Goal: Task Accomplishment & Management: Use online tool/utility

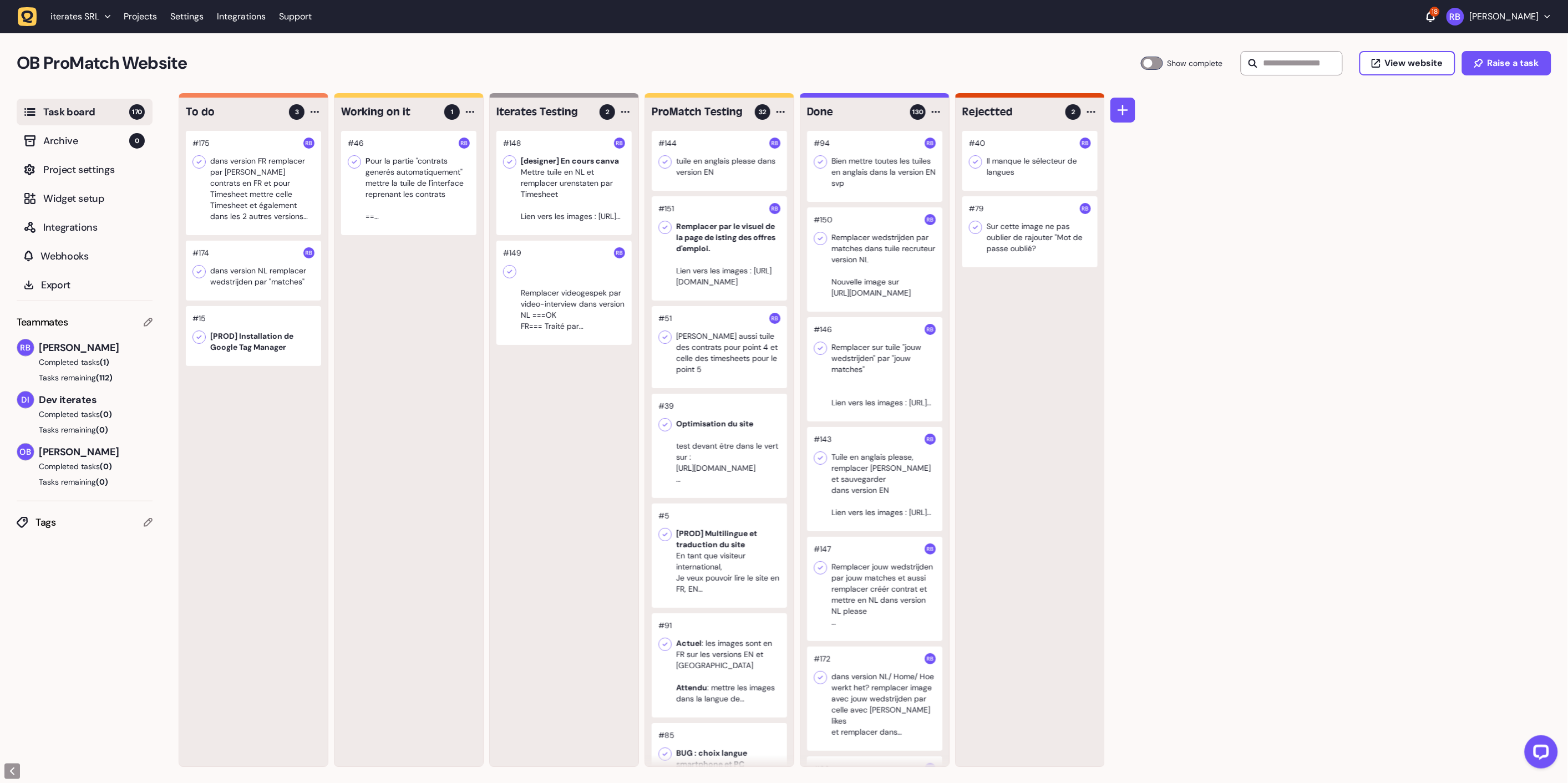
click at [481, 400] on div "#46 P our la partie "contrats generés automatiquement" mettre la tuile de l'int…" at bounding box center [408, 449] width 149 height 635
click at [468, 47] on div "OB ProMatch Website Task Board 170 Show complete View website Raise a task" at bounding box center [784, 63] width 1568 height 60
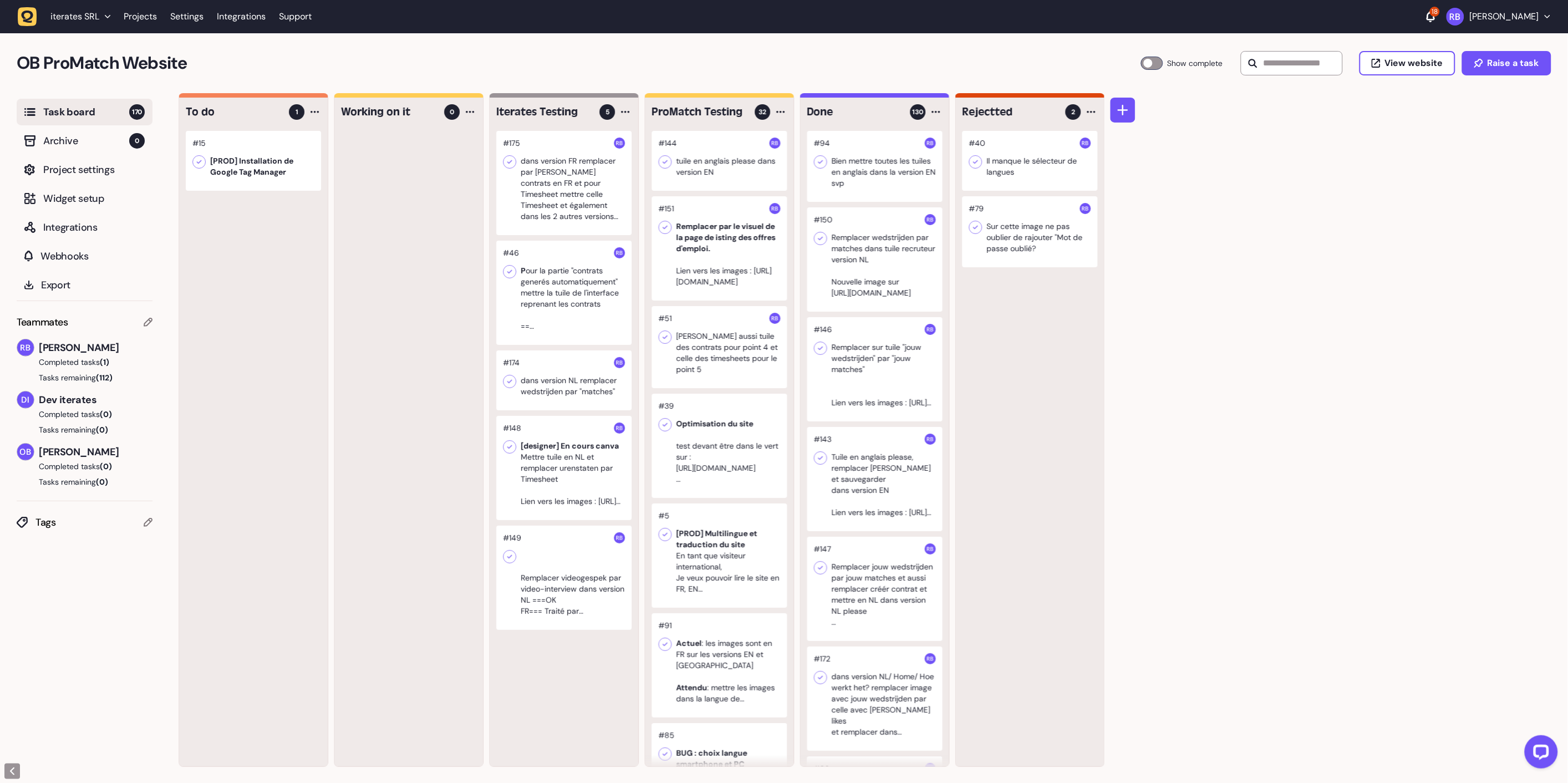
click at [577, 178] on div at bounding box center [564, 183] width 135 height 104
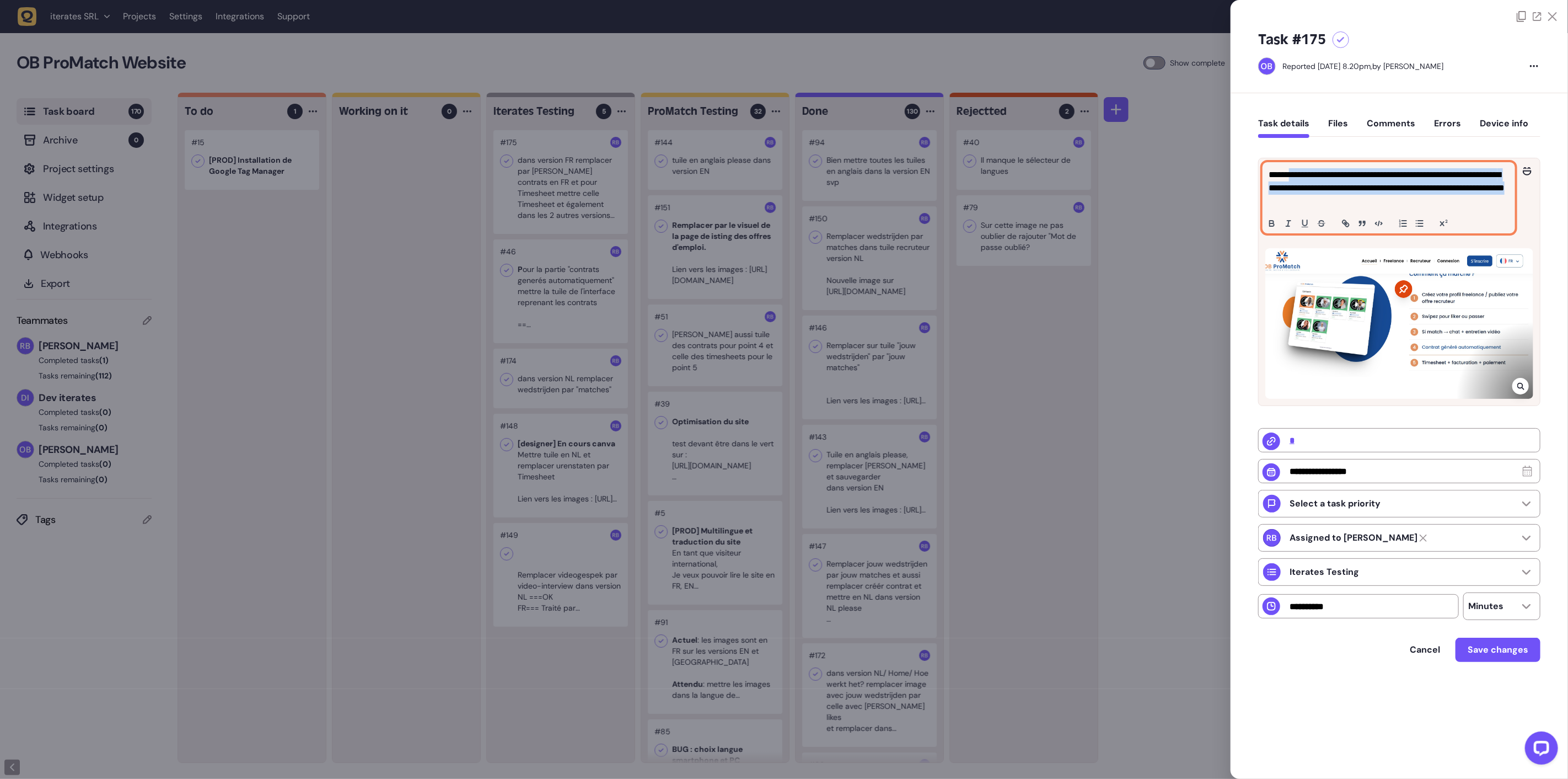
drag, startPoint x: 1295, startPoint y: 178, endPoint x: 1514, endPoint y: 200, distance: 220.1
click at [1514, 200] on div "**********" at bounding box center [1388, 197] width 251 height 70
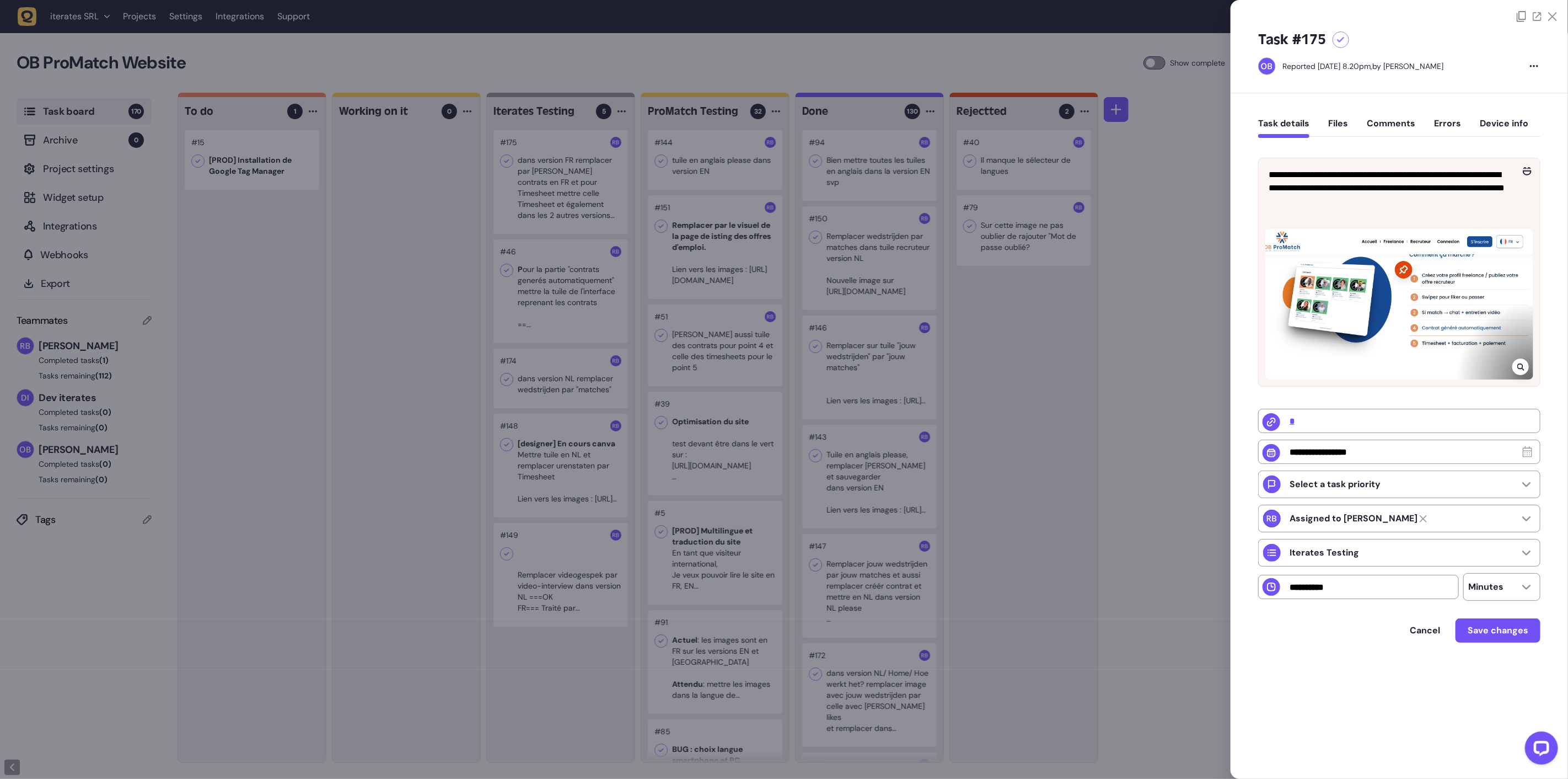
click at [992, 348] on div at bounding box center [784, 389] width 1568 height 779
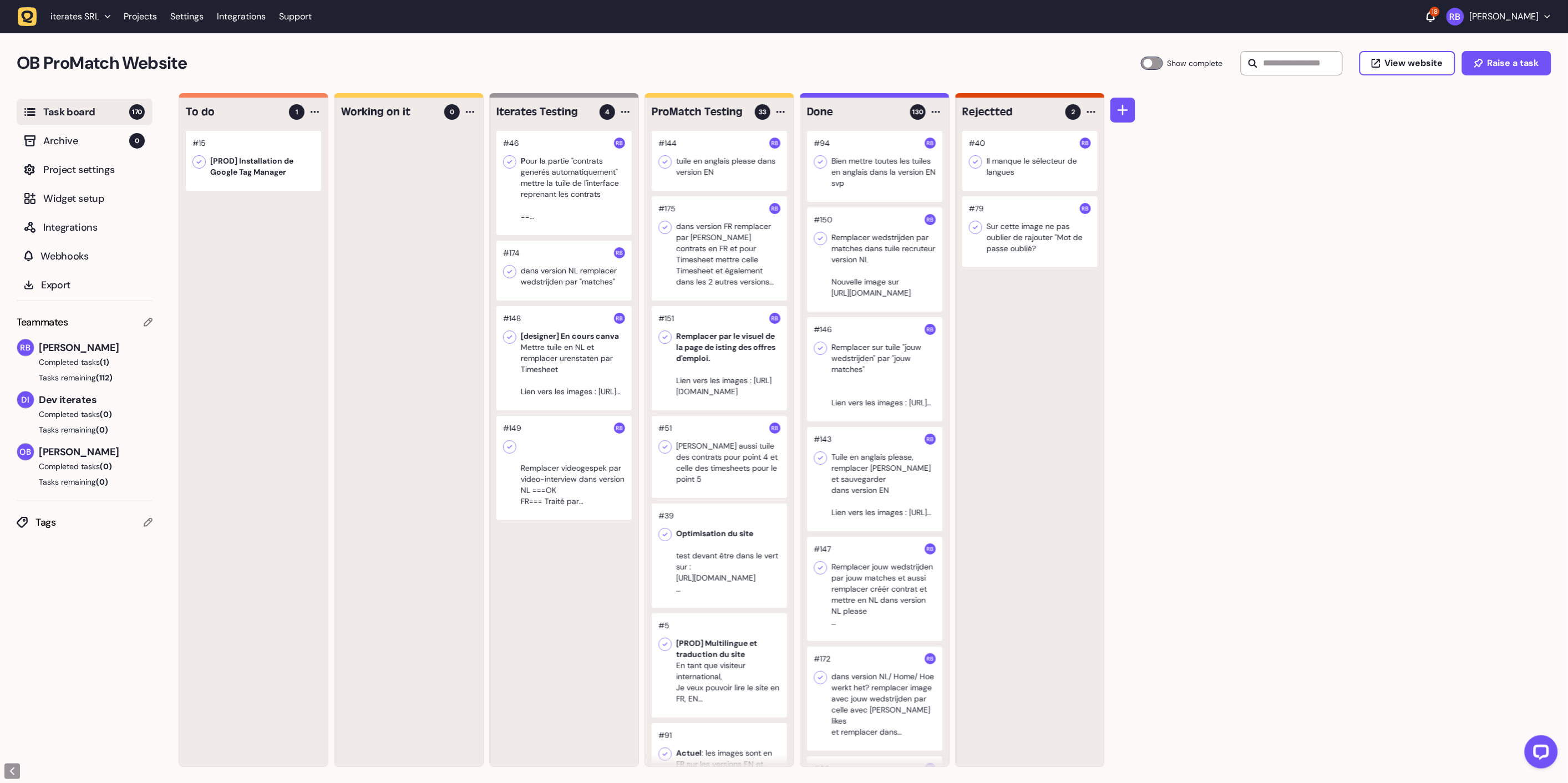
click at [565, 161] on div at bounding box center [564, 183] width 135 height 104
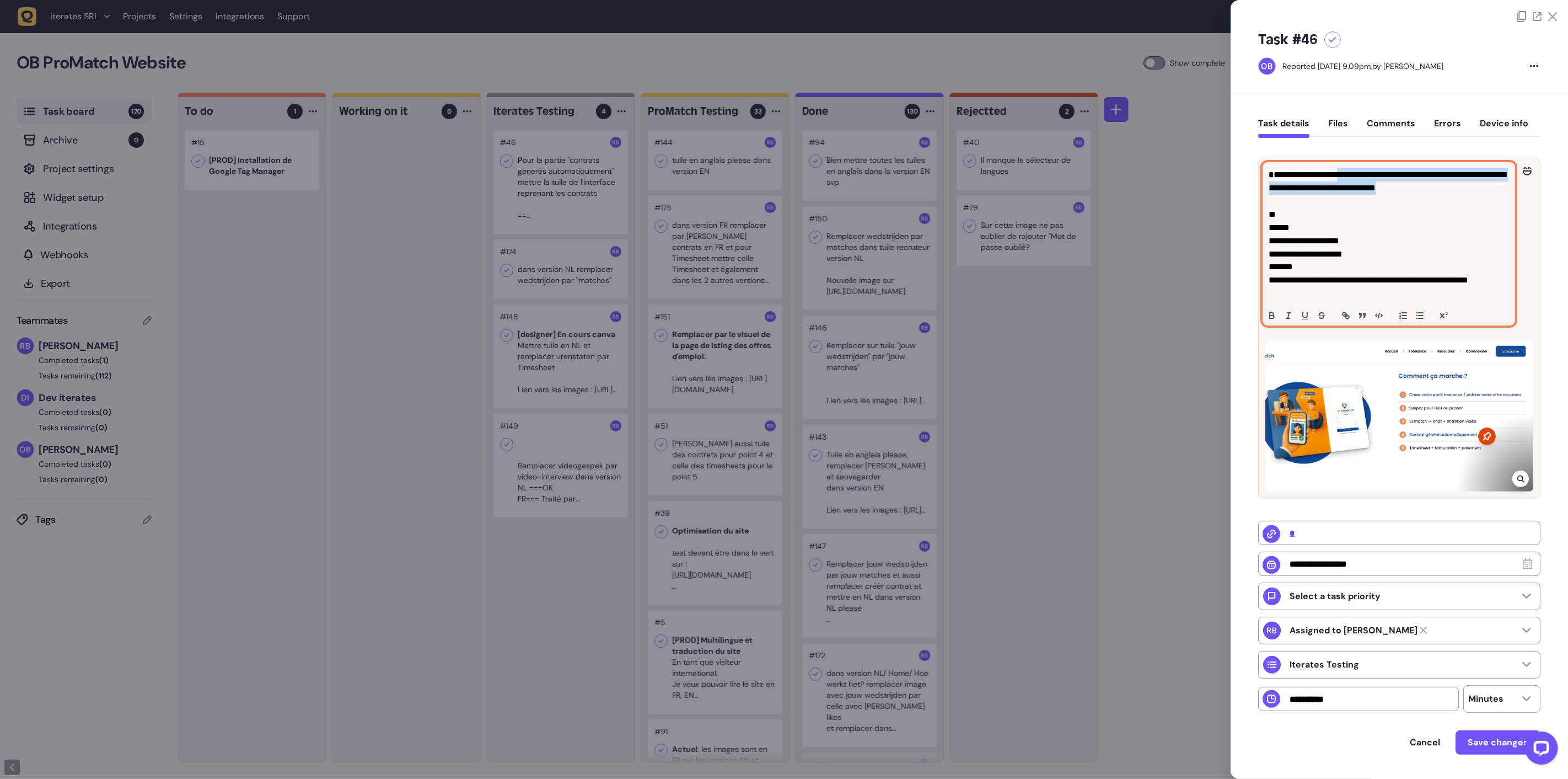
drag, startPoint x: 1348, startPoint y: 177, endPoint x: 1483, endPoint y: 182, distance: 135.1
click at [1483, 182] on p "**********" at bounding box center [1387, 181] width 237 height 26
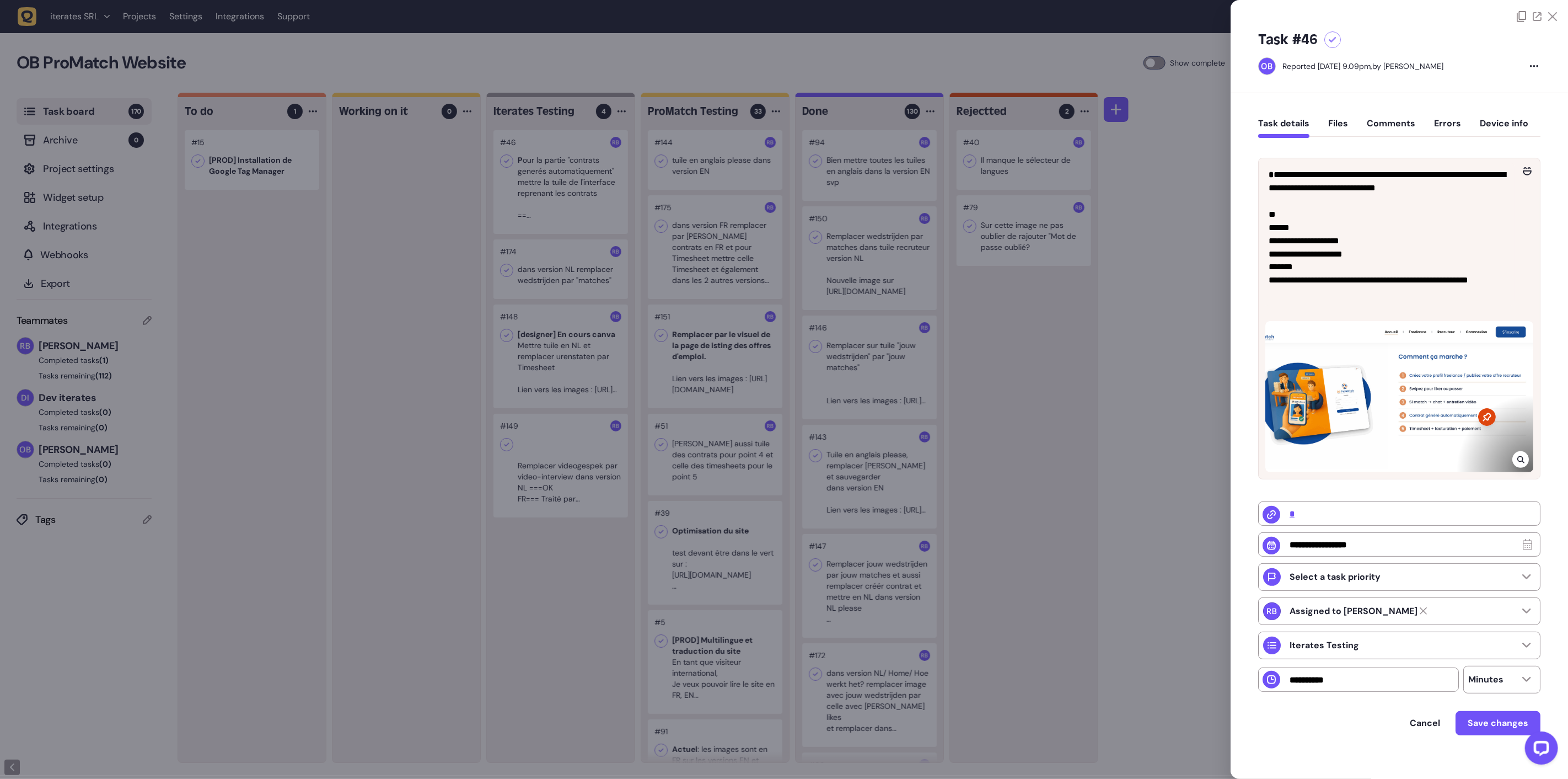
click at [585, 204] on div at bounding box center [784, 389] width 1568 height 779
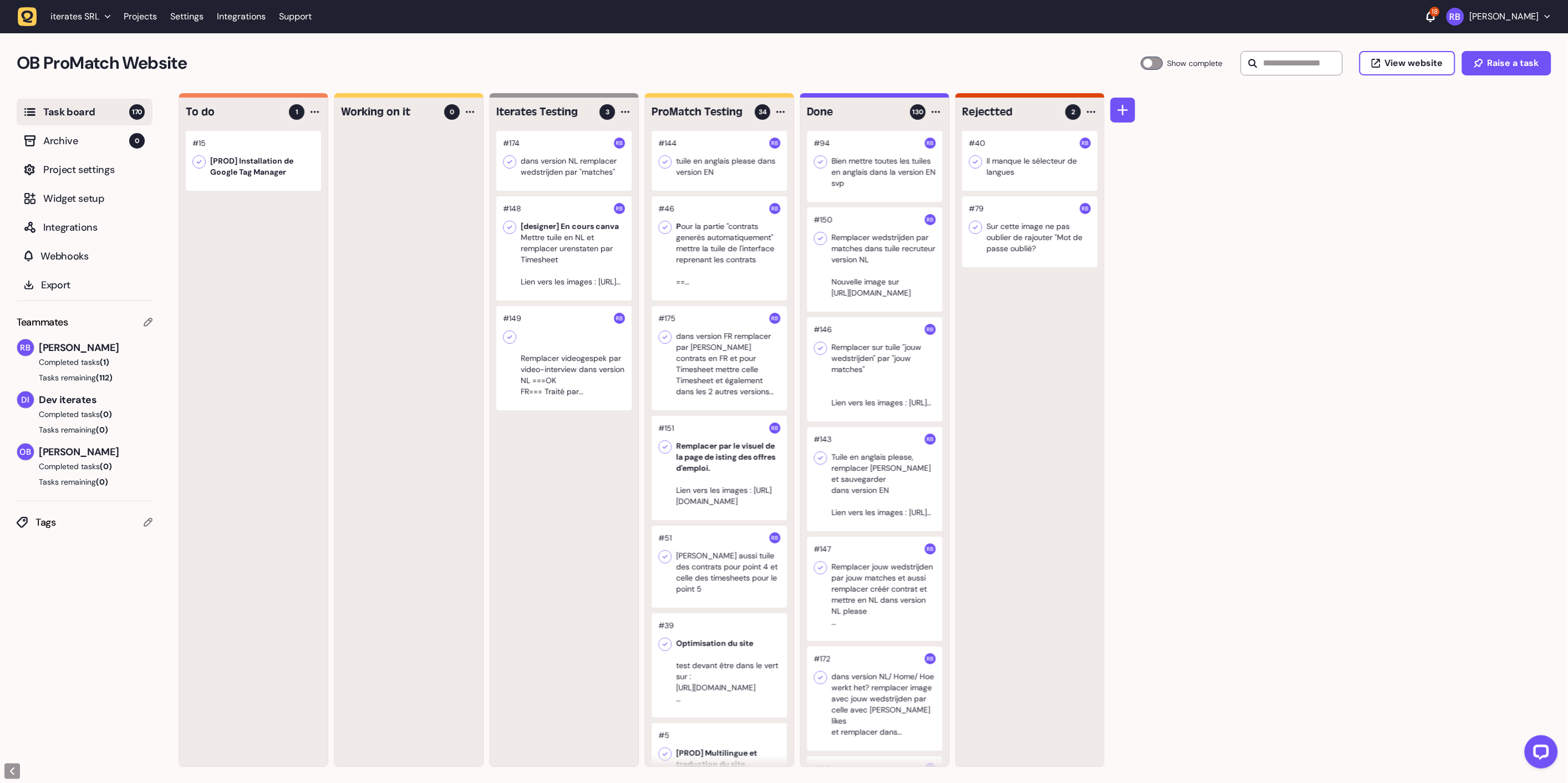
click at [598, 151] on div at bounding box center [564, 161] width 135 height 60
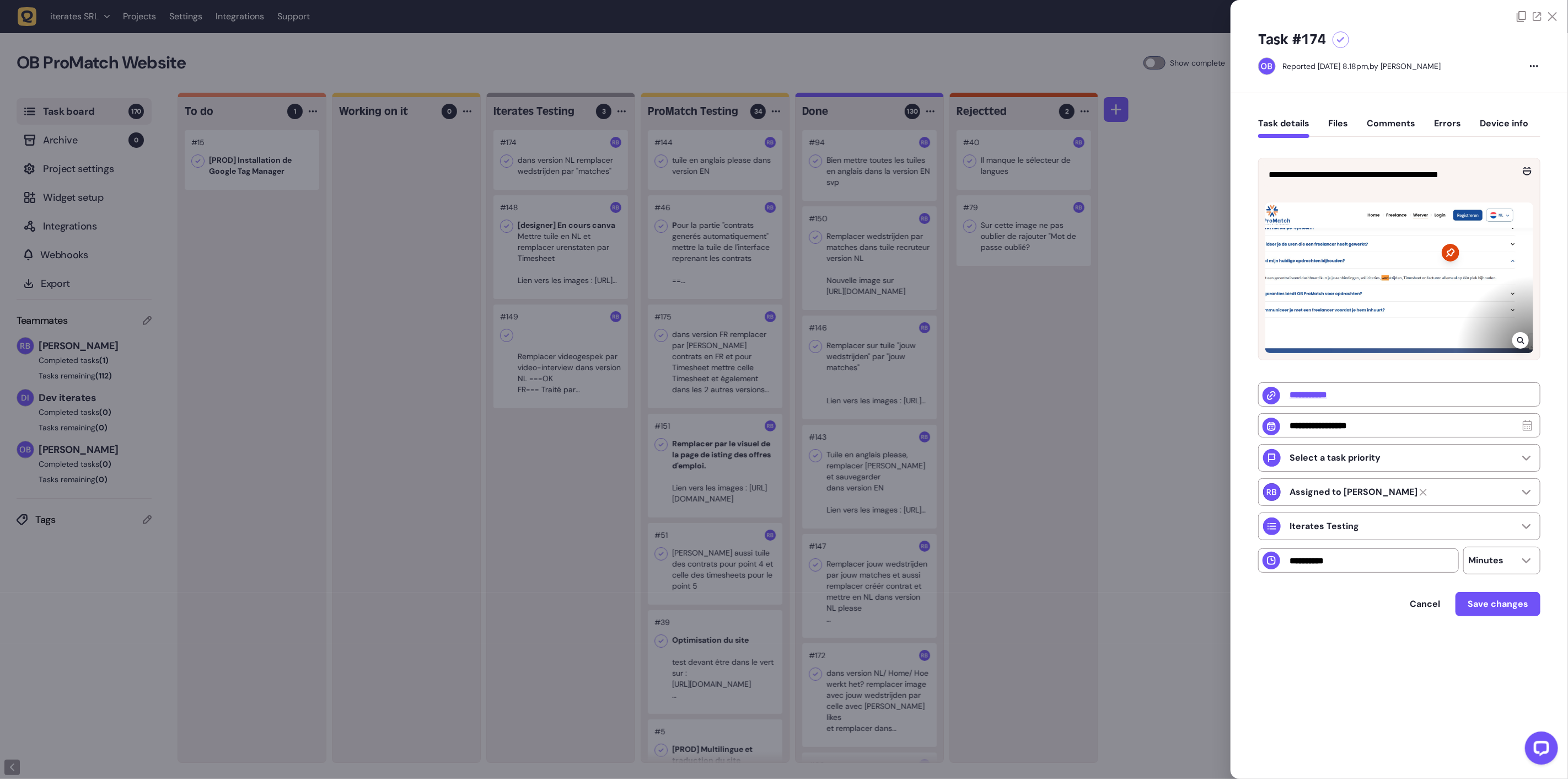
click at [578, 149] on div at bounding box center [784, 389] width 1568 height 779
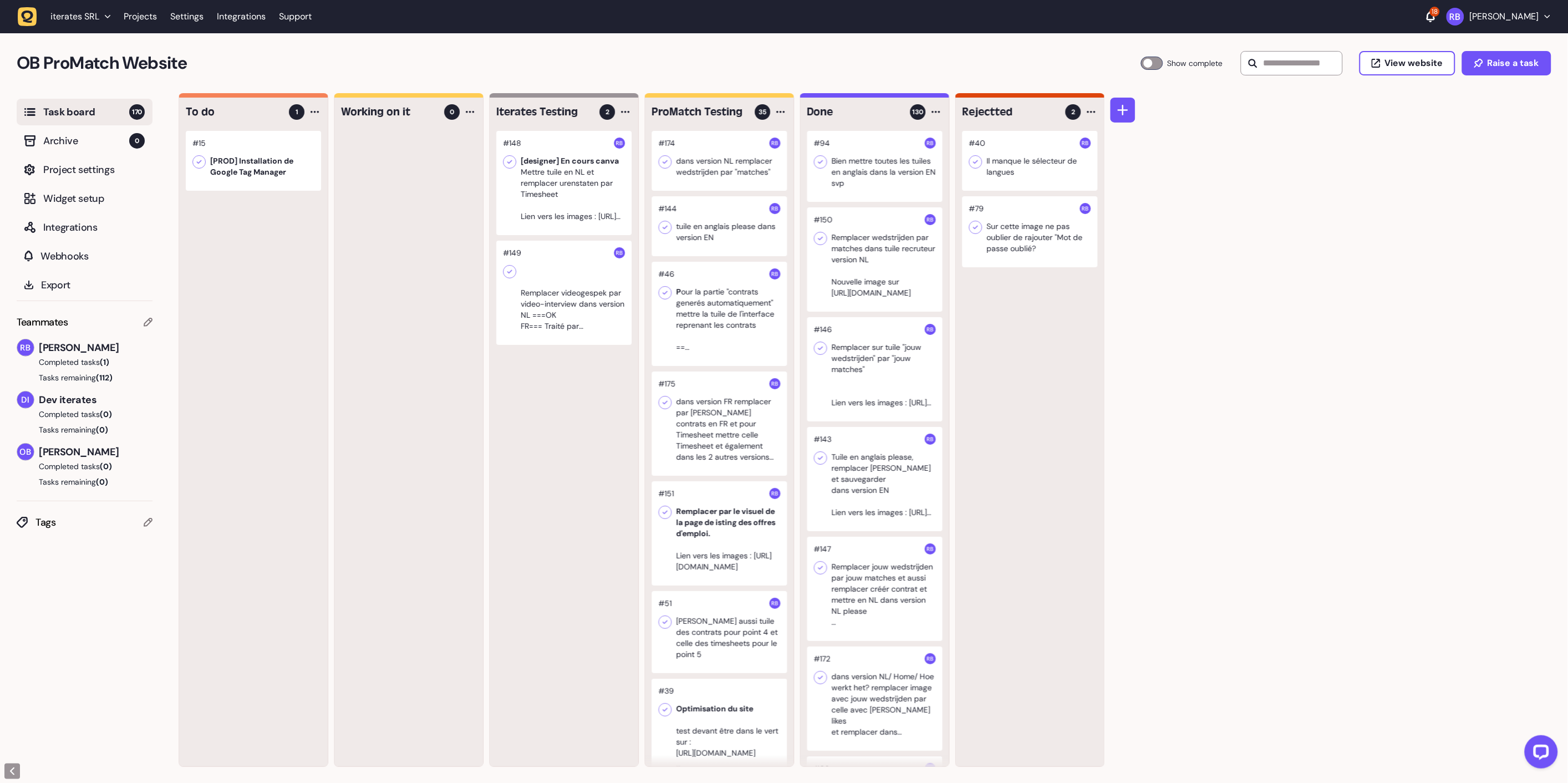
click at [541, 152] on div at bounding box center [564, 183] width 135 height 104
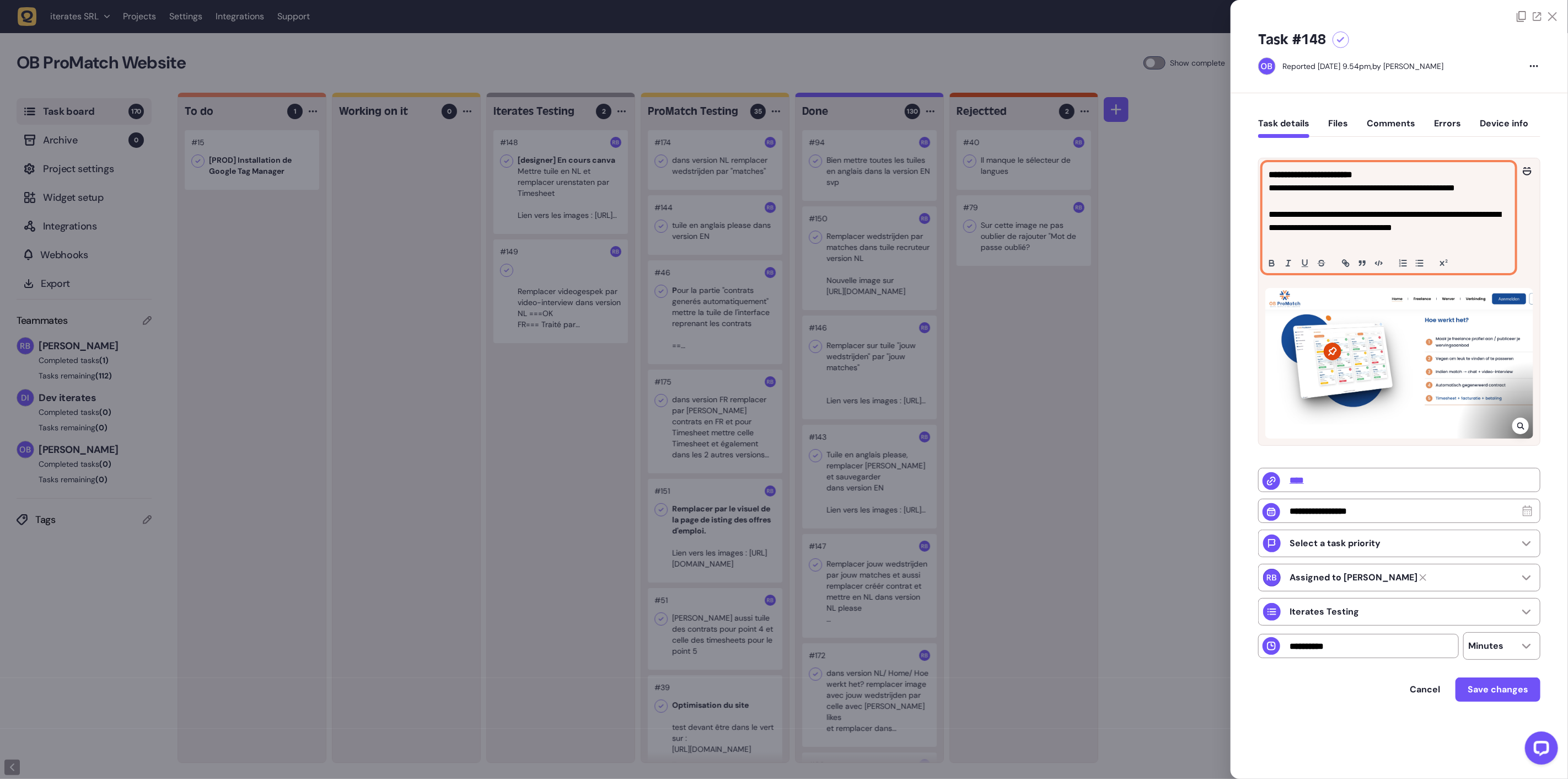
click at [1395, 180] on p "**********" at bounding box center [1388, 175] width 240 height 13
drag, startPoint x: 1279, startPoint y: 173, endPoint x: 1227, endPoint y: 174, distance: 52.0
click at [1227, 174] on div "Task board 170 Archive 0 Project settings Widget setup Integrations Webhooks Ex…" at bounding box center [784, 436] width 1568 height 687
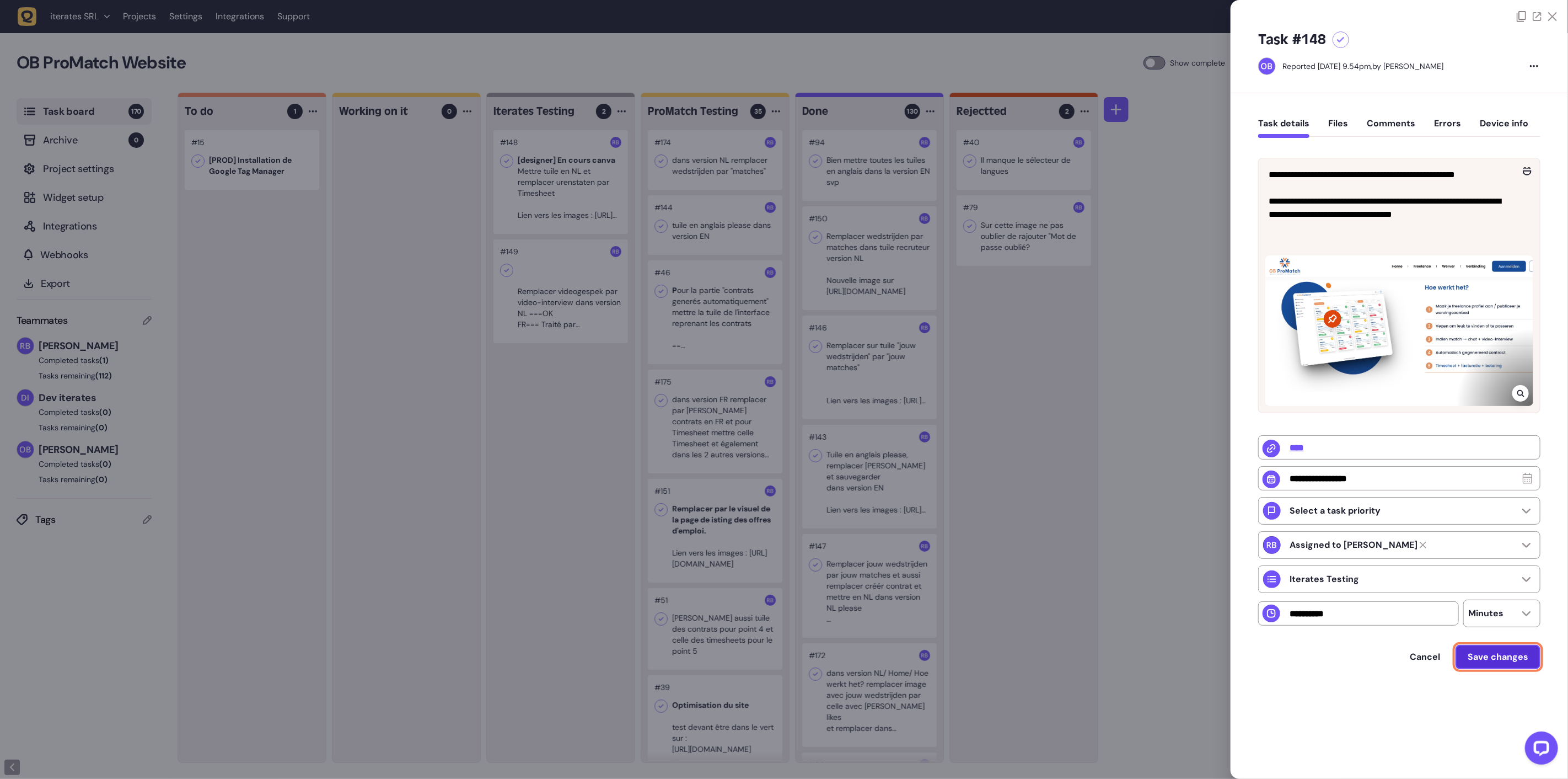
click at [1500, 661] on span "Save changes" at bounding box center [1498, 657] width 61 height 9
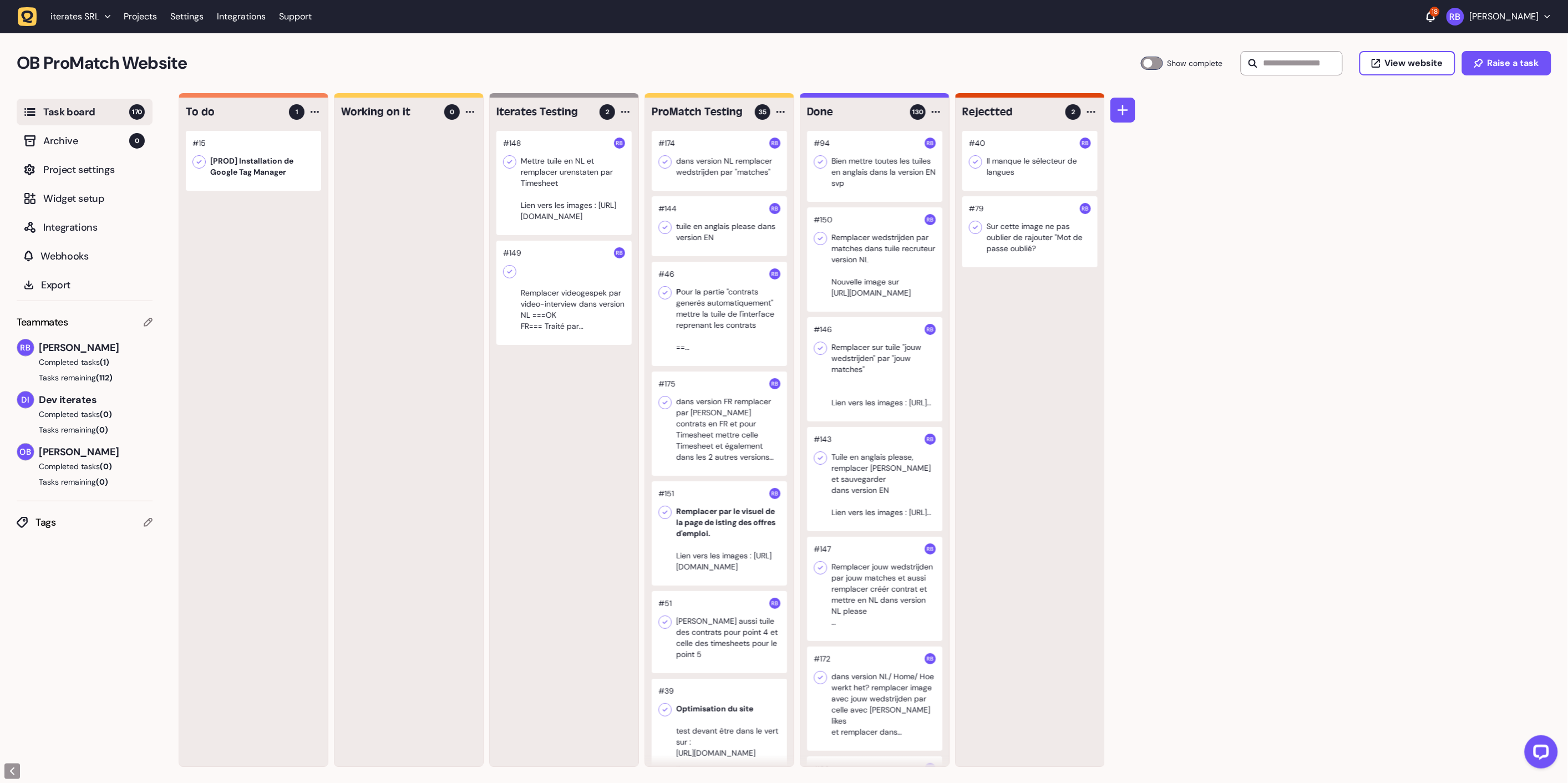
click at [596, 212] on div at bounding box center [564, 183] width 135 height 104
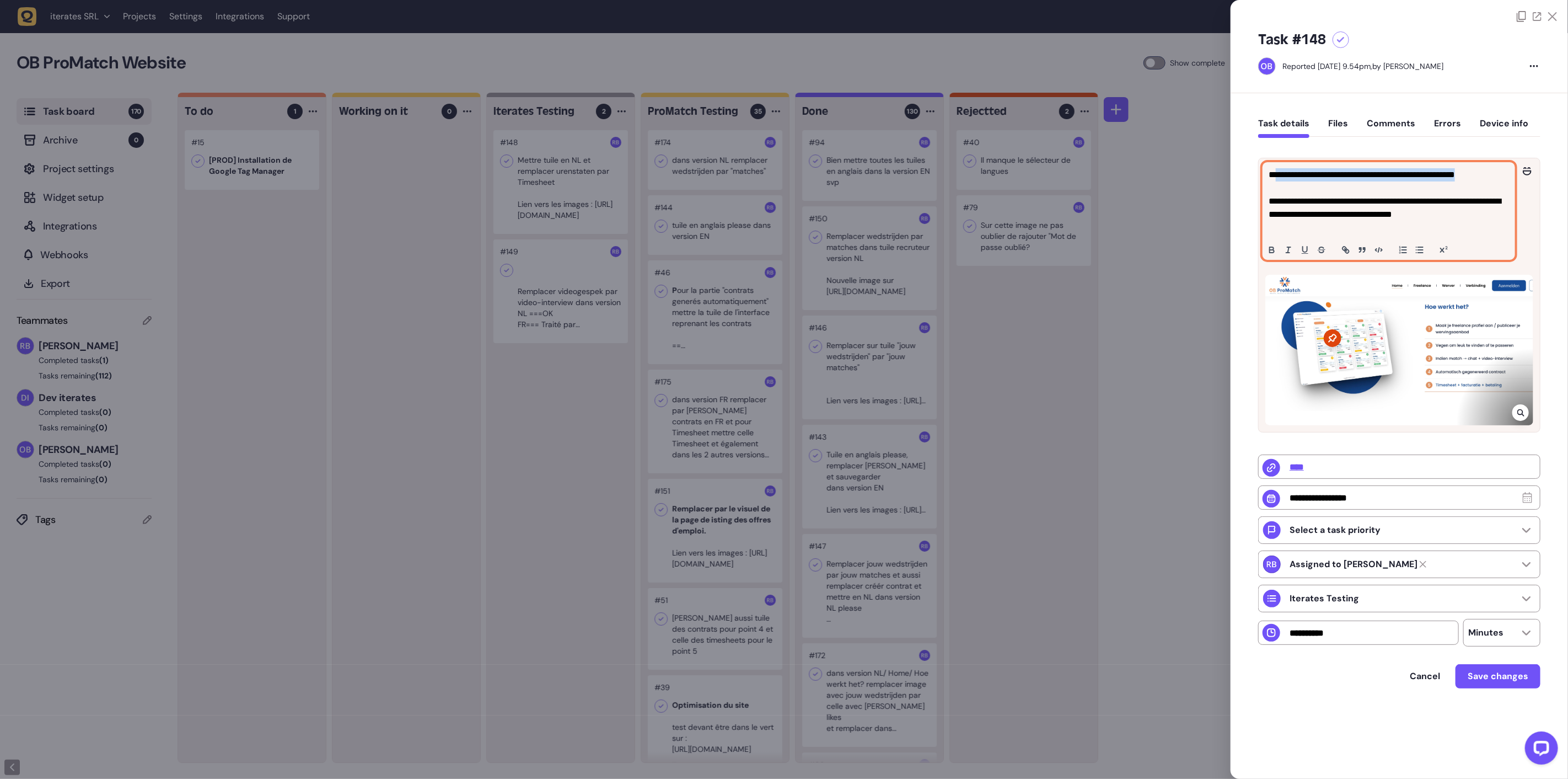
drag, startPoint x: 1279, startPoint y: 173, endPoint x: 1519, endPoint y: 170, distance: 240.0
click at [1519, 170] on div "**********" at bounding box center [1399, 211] width 281 height 105
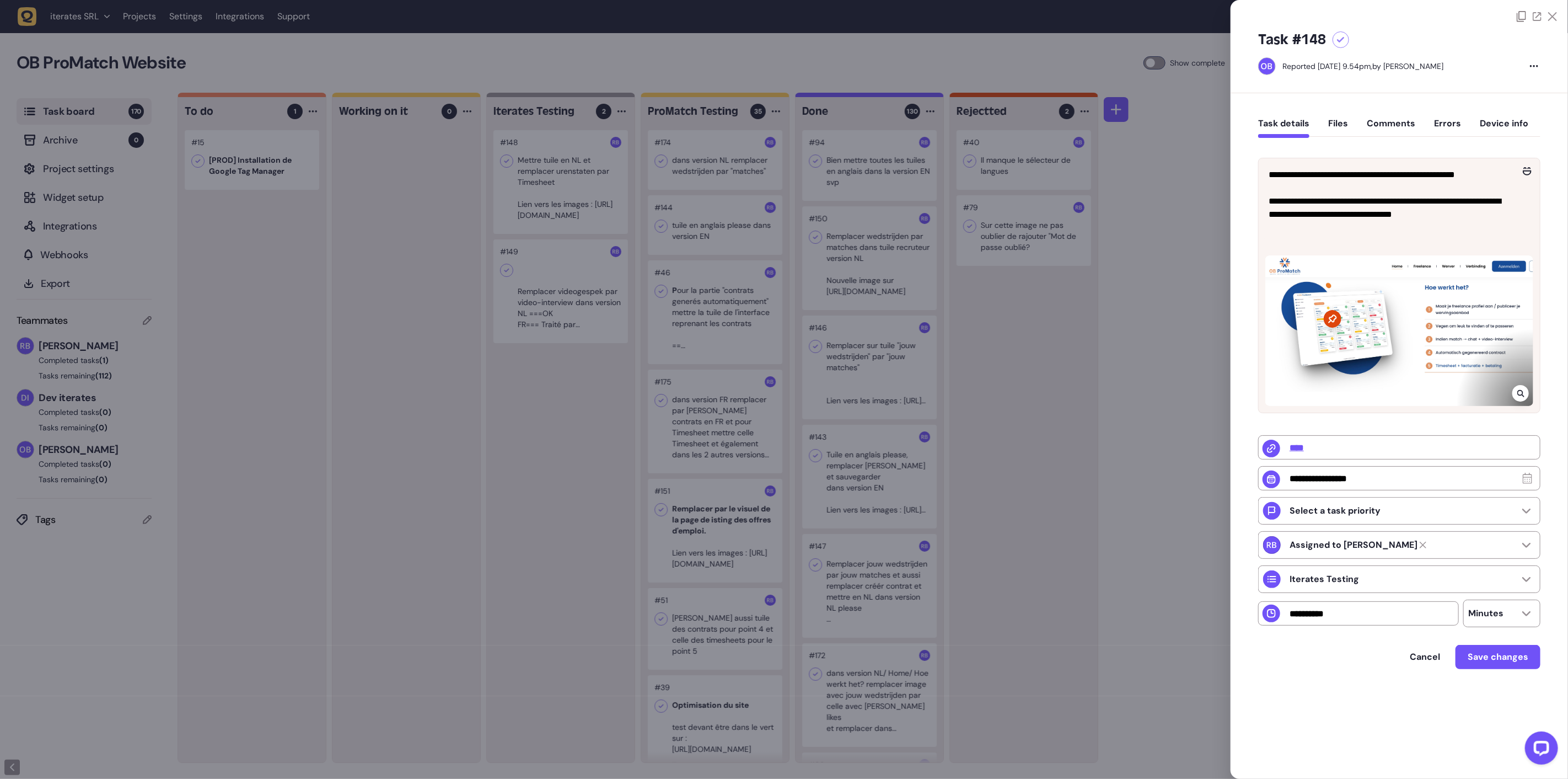
drag, startPoint x: 1050, startPoint y: 467, endPoint x: 992, endPoint y: 460, distance: 58.4
click at [1046, 467] on div at bounding box center [784, 389] width 1568 height 779
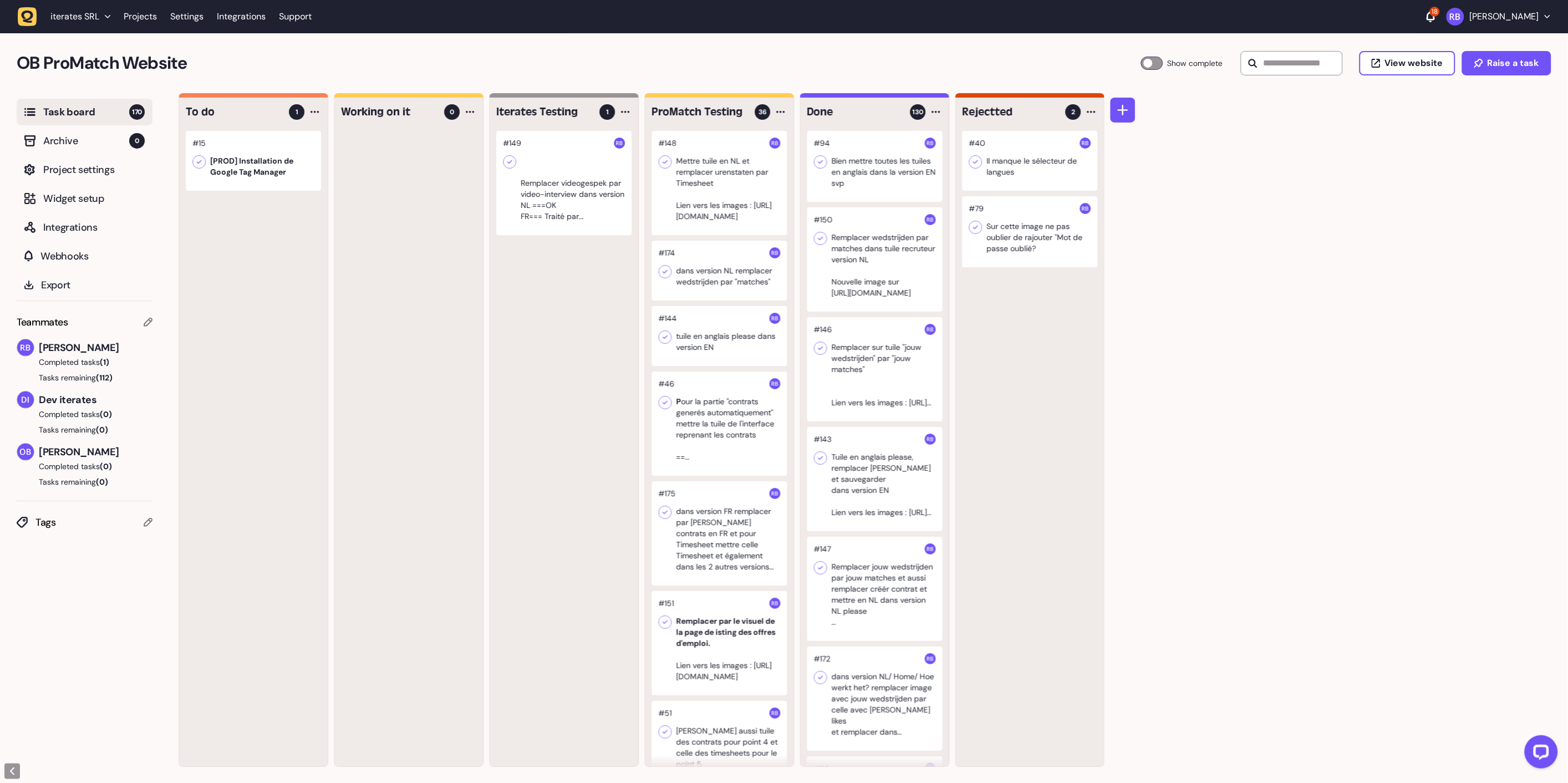
click at [579, 178] on div at bounding box center [564, 183] width 135 height 104
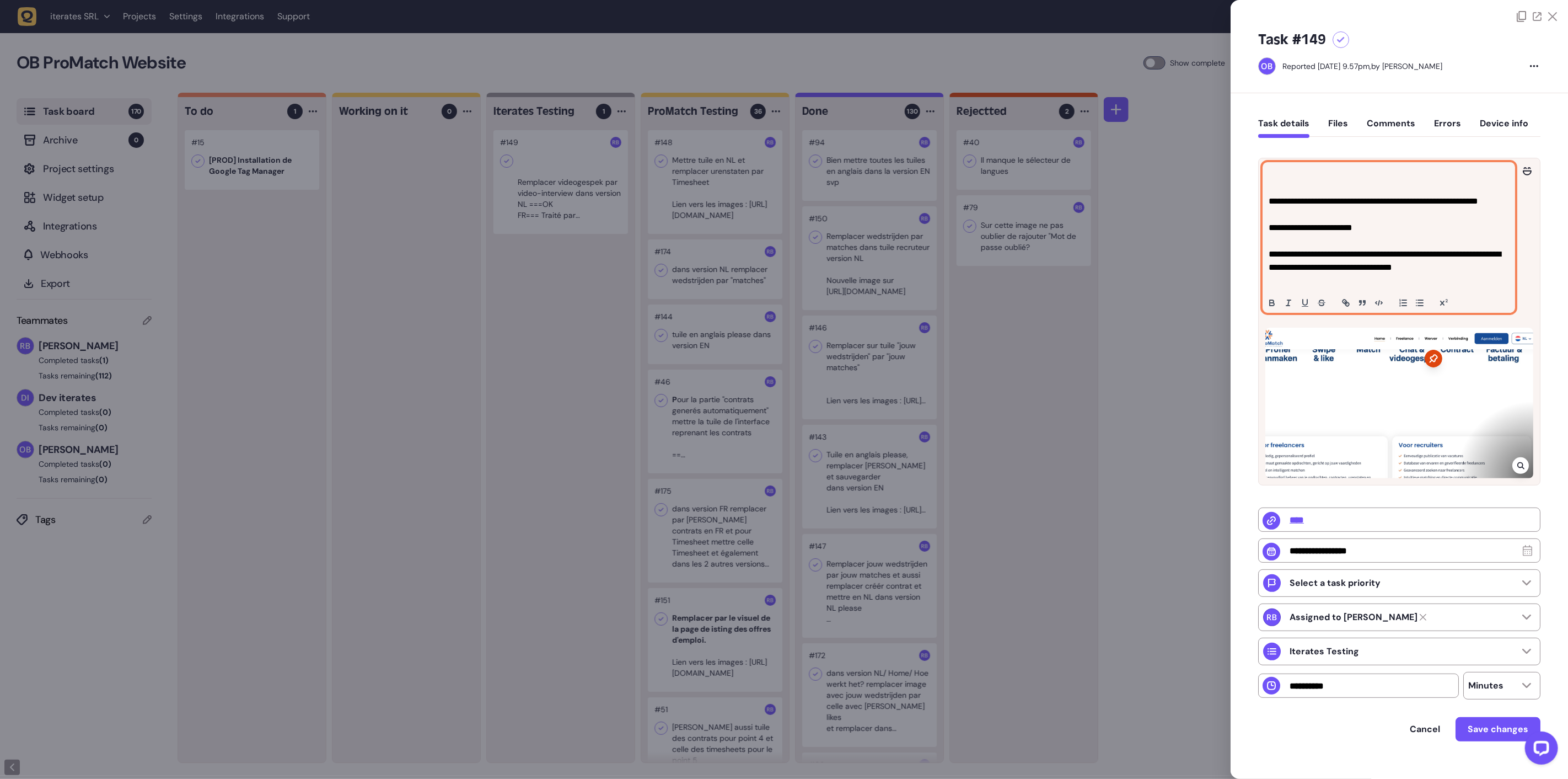
click at [1290, 177] on p at bounding box center [1388, 175] width 240 height 13
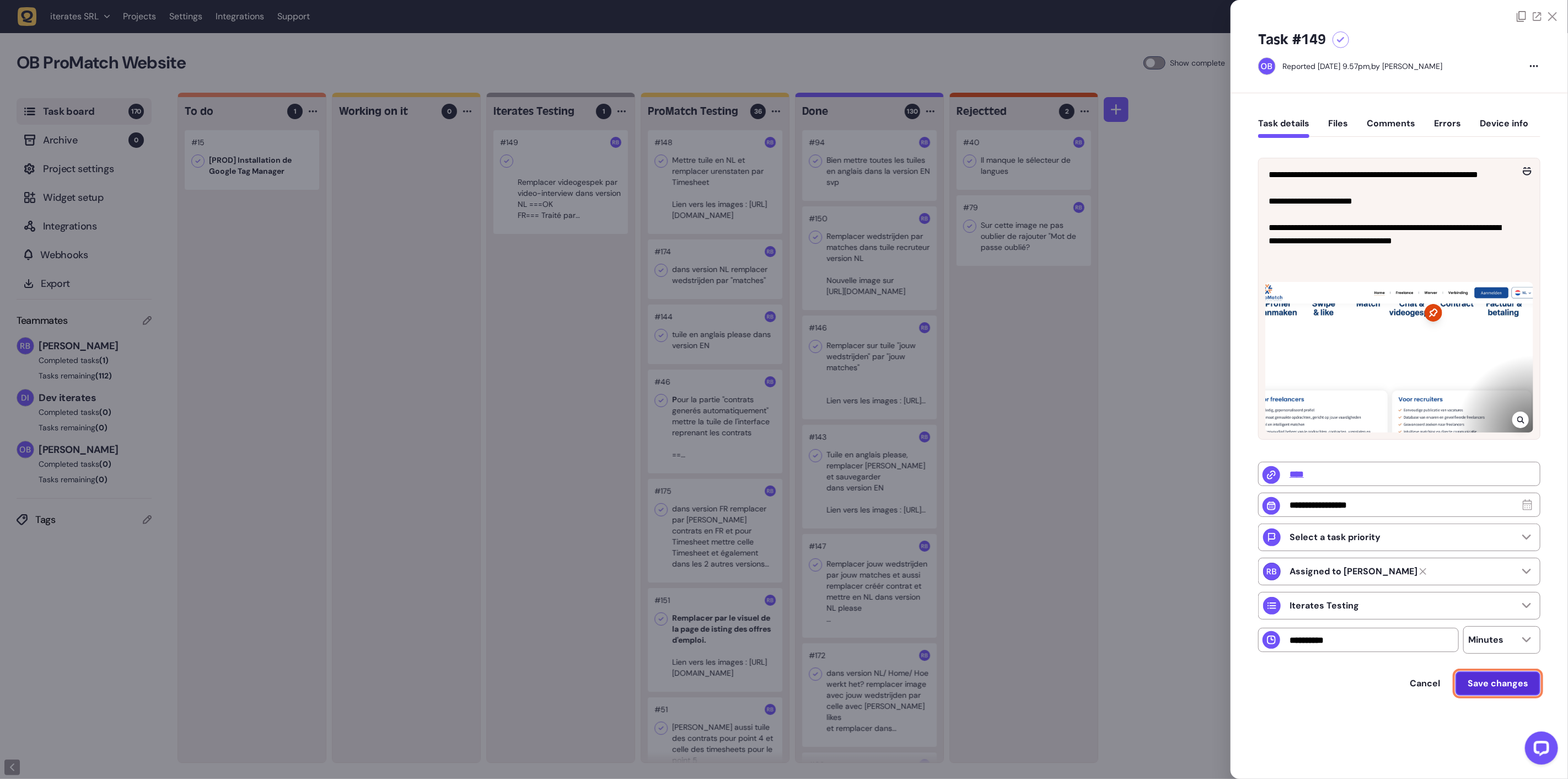
click at [1500, 688] on span "Save changes" at bounding box center [1498, 683] width 61 height 9
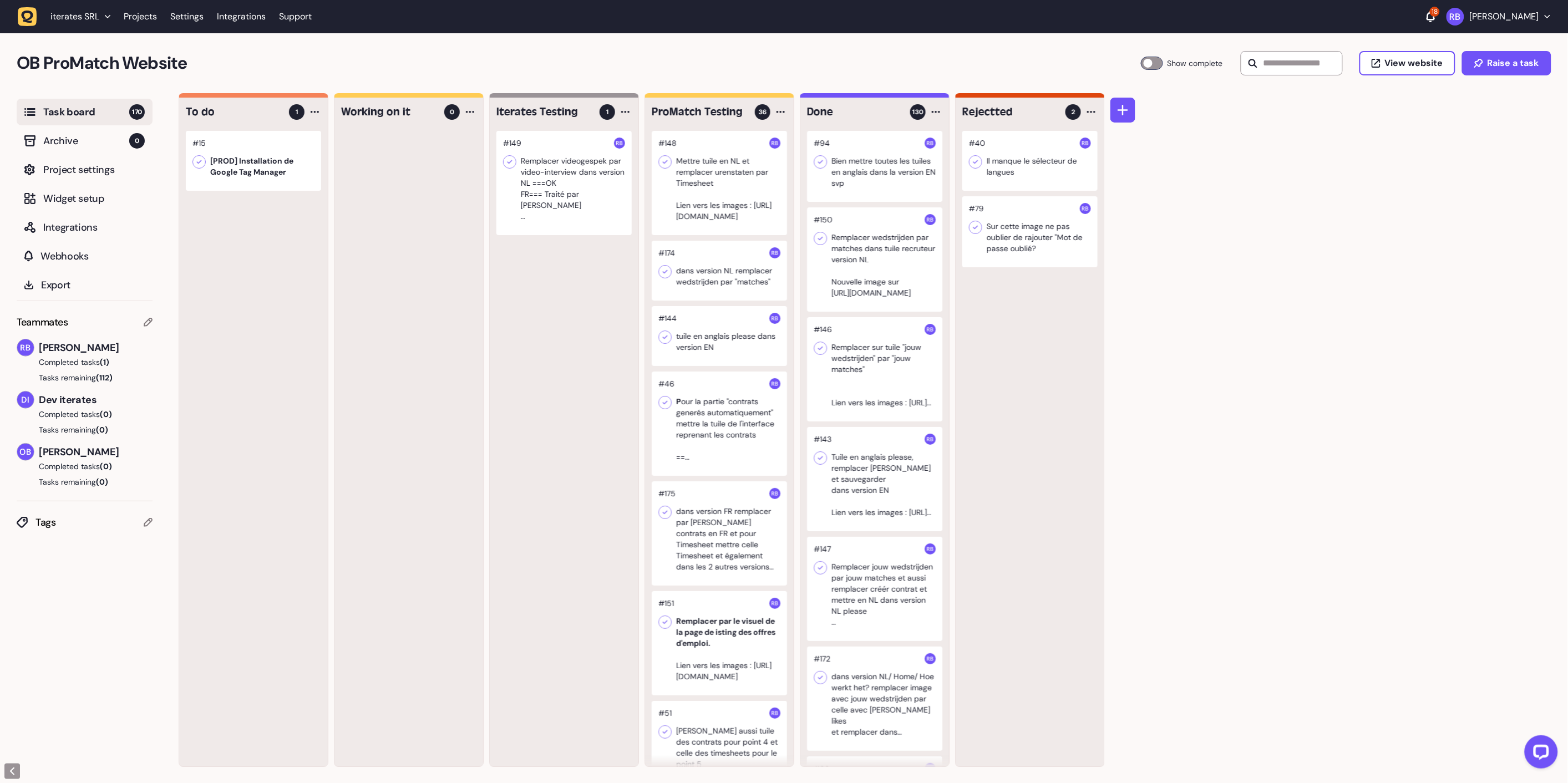
click at [610, 184] on div at bounding box center [564, 183] width 135 height 104
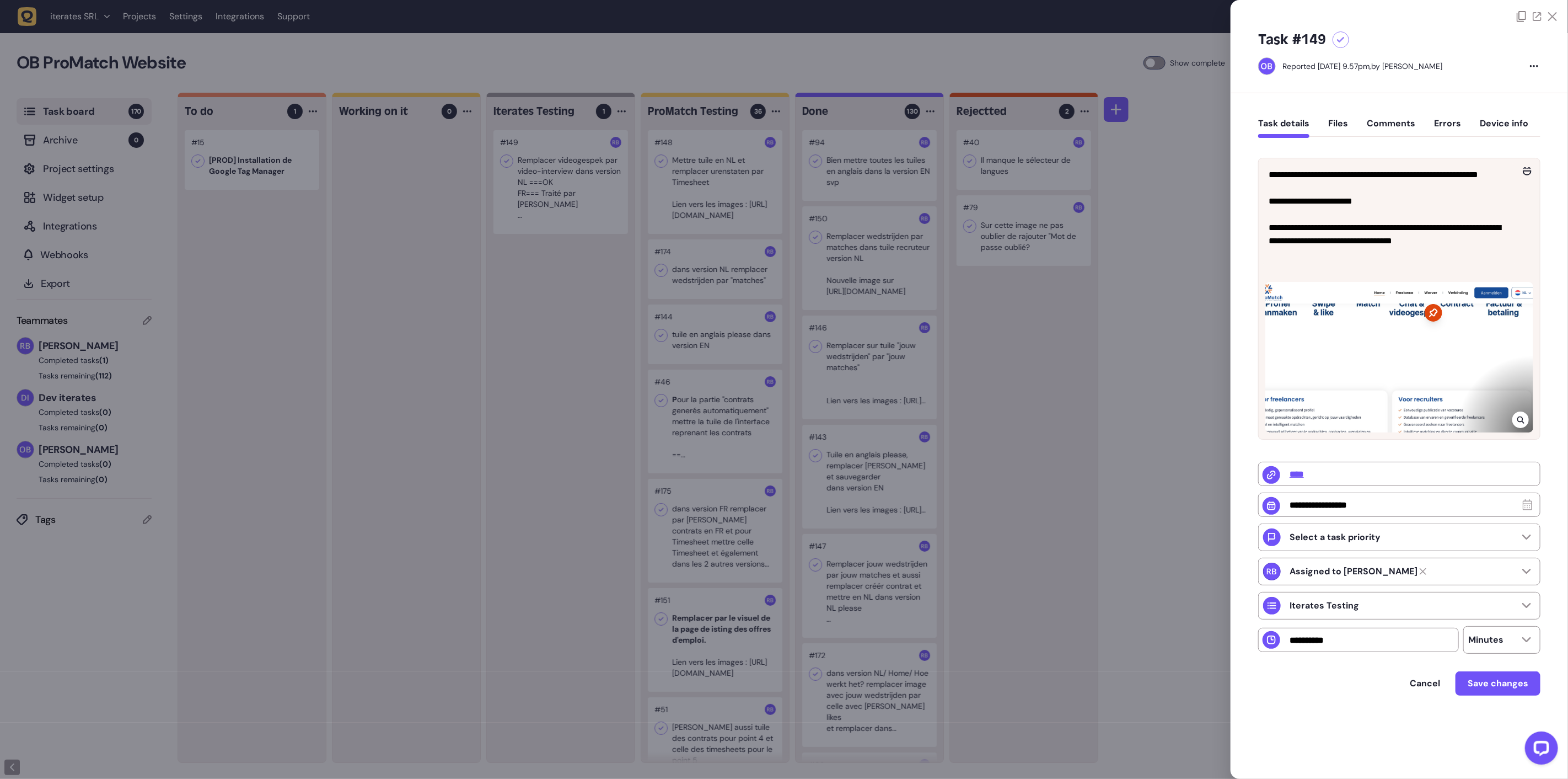
click at [472, 287] on div at bounding box center [784, 389] width 1568 height 779
